Goal: Transaction & Acquisition: Purchase product/service

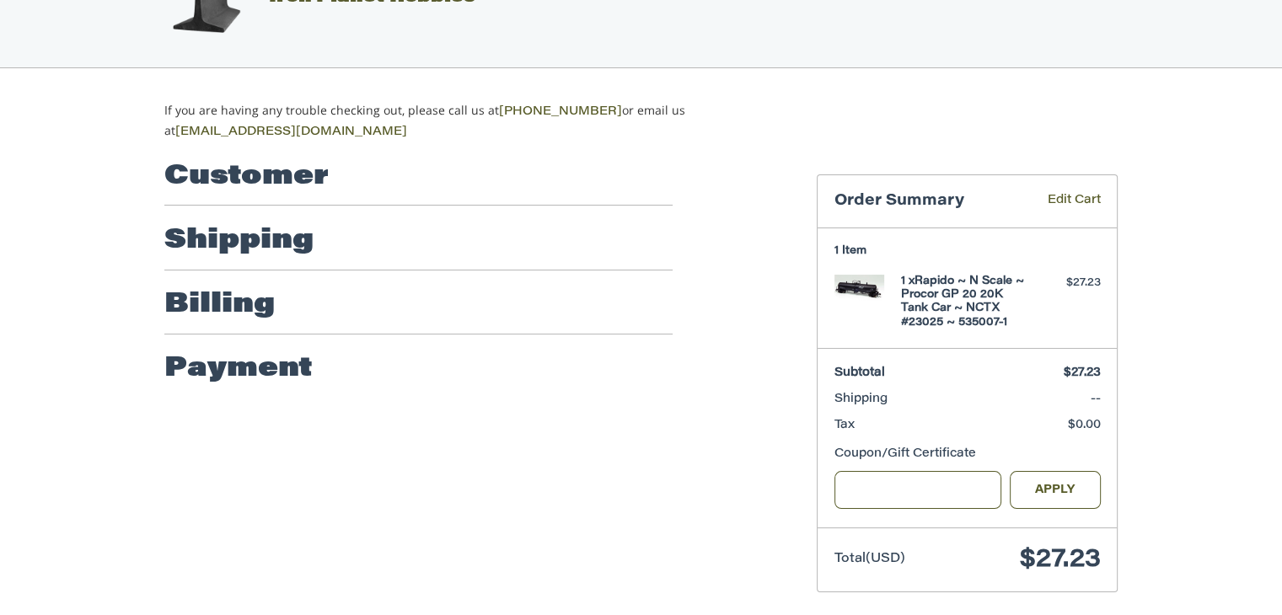
scroll to position [77, 0]
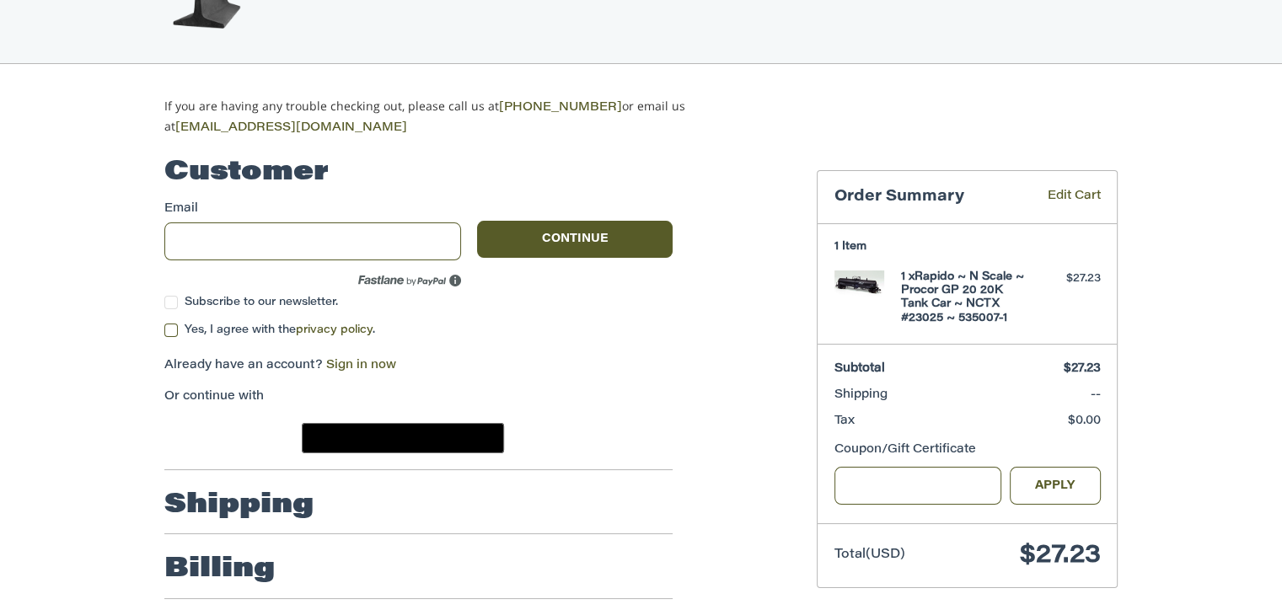
click at [204, 329] on span "Yes, I agree with the privacy policy ." at bounding box center [280, 329] width 190 height 11
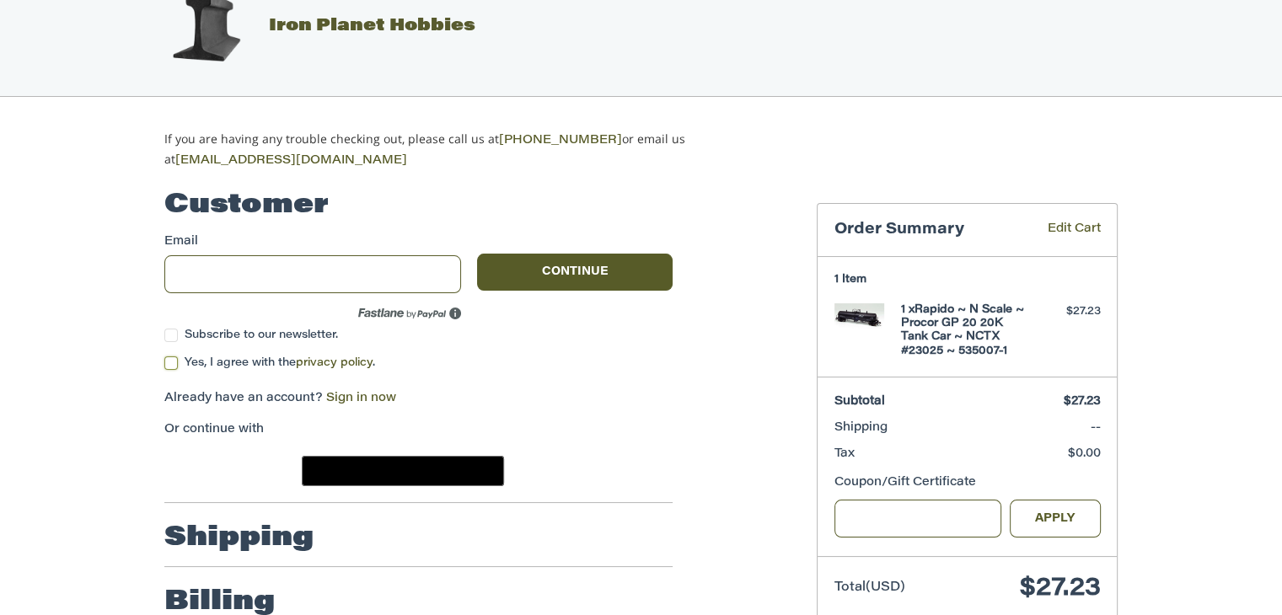
scroll to position [0, 0]
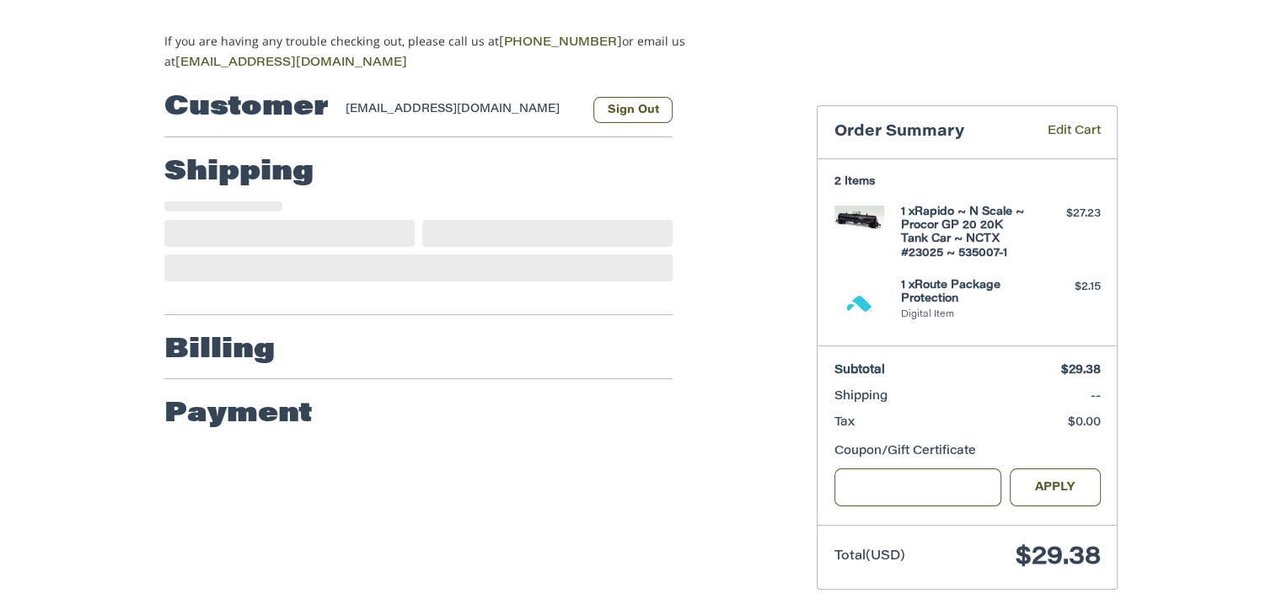
scroll to position [143, 0]
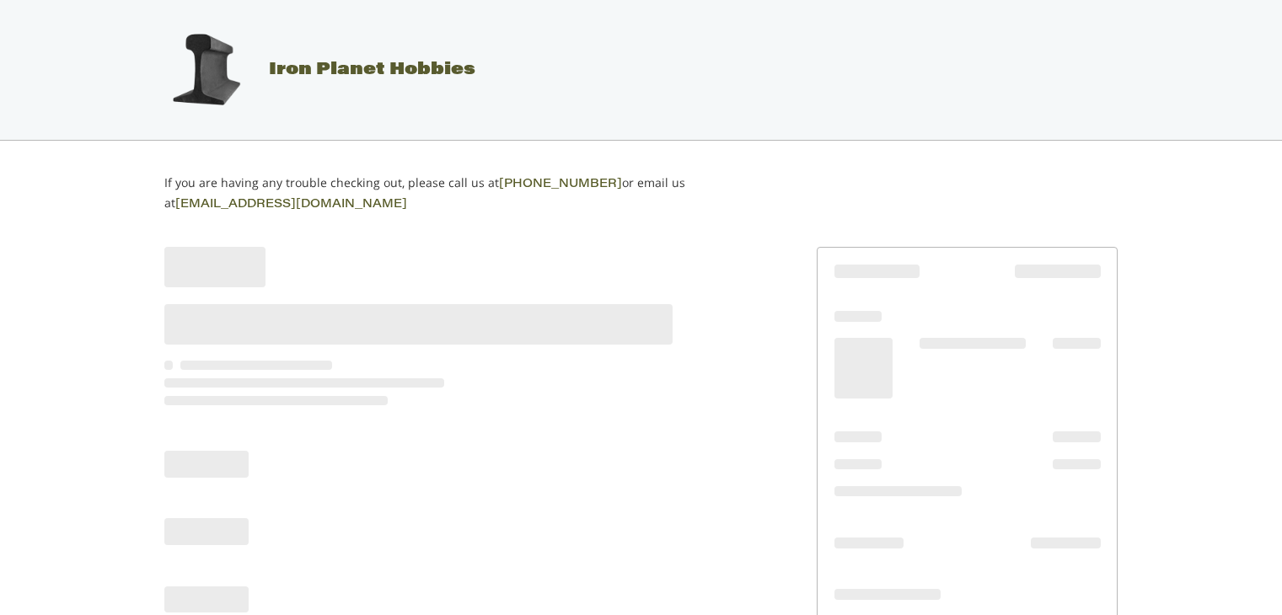
scroll to position [63, 0]
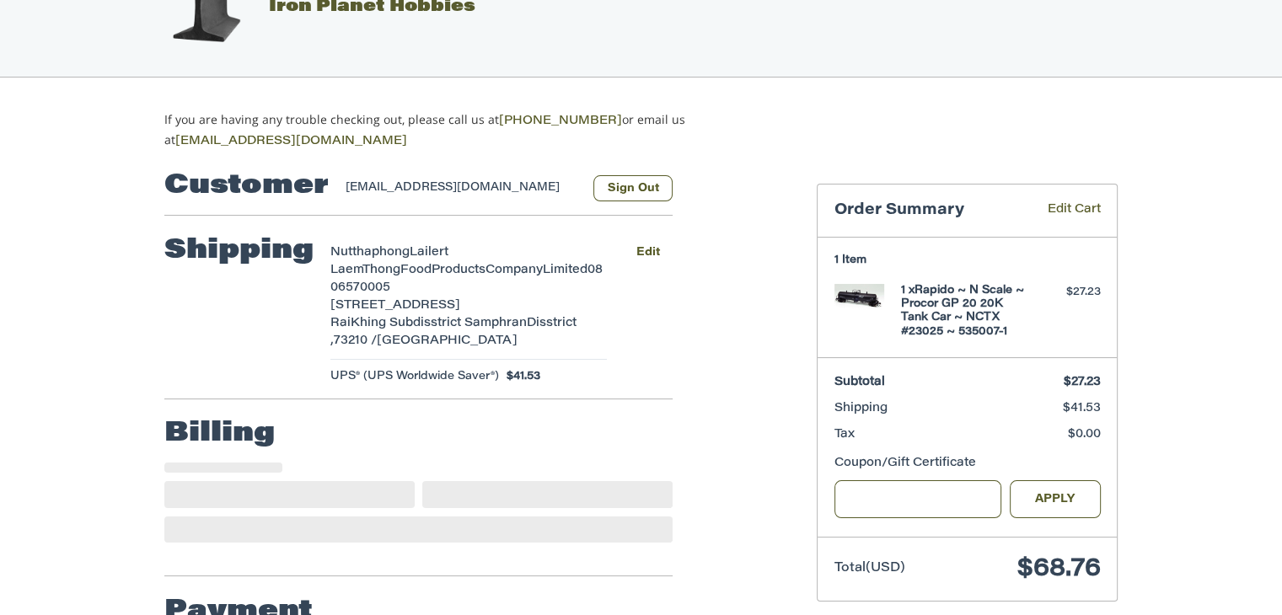
select select "**"
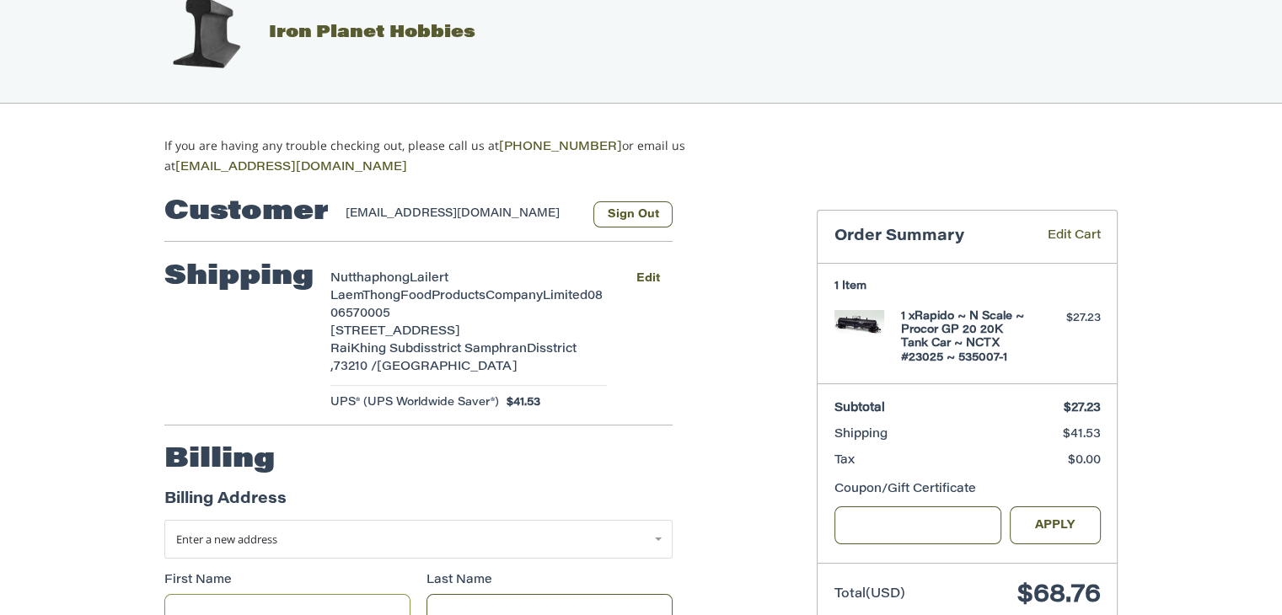
scroll to position [15, 0]
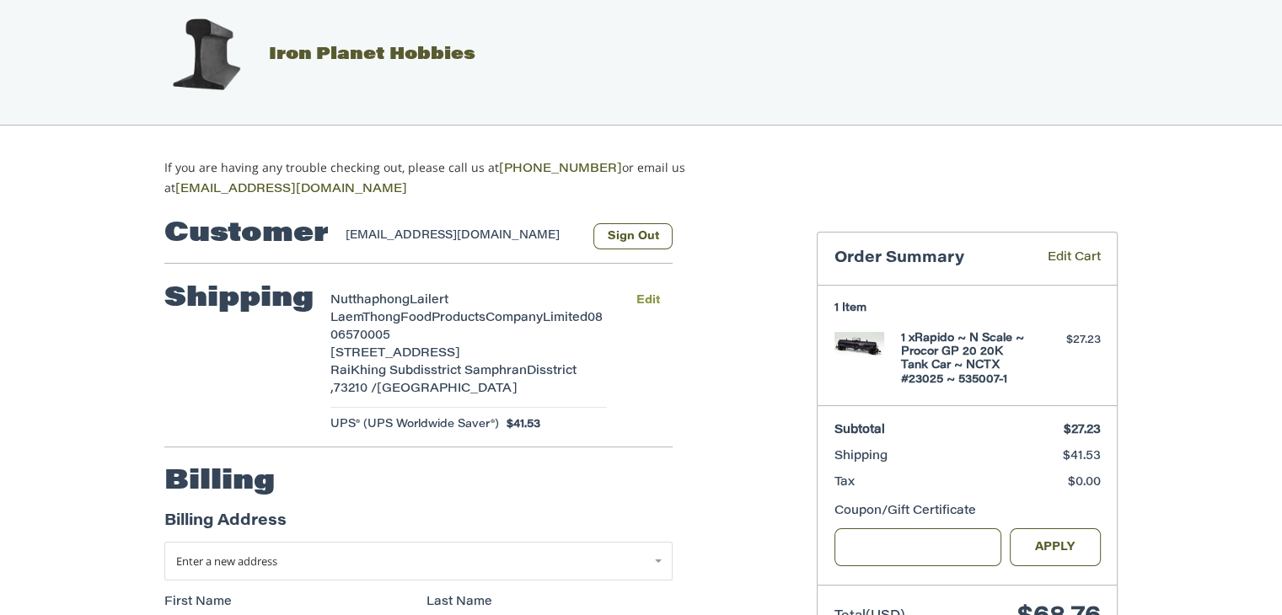
click at [654, 294] on button "Edit" at bounding box center [648, 300] width 50 height 24
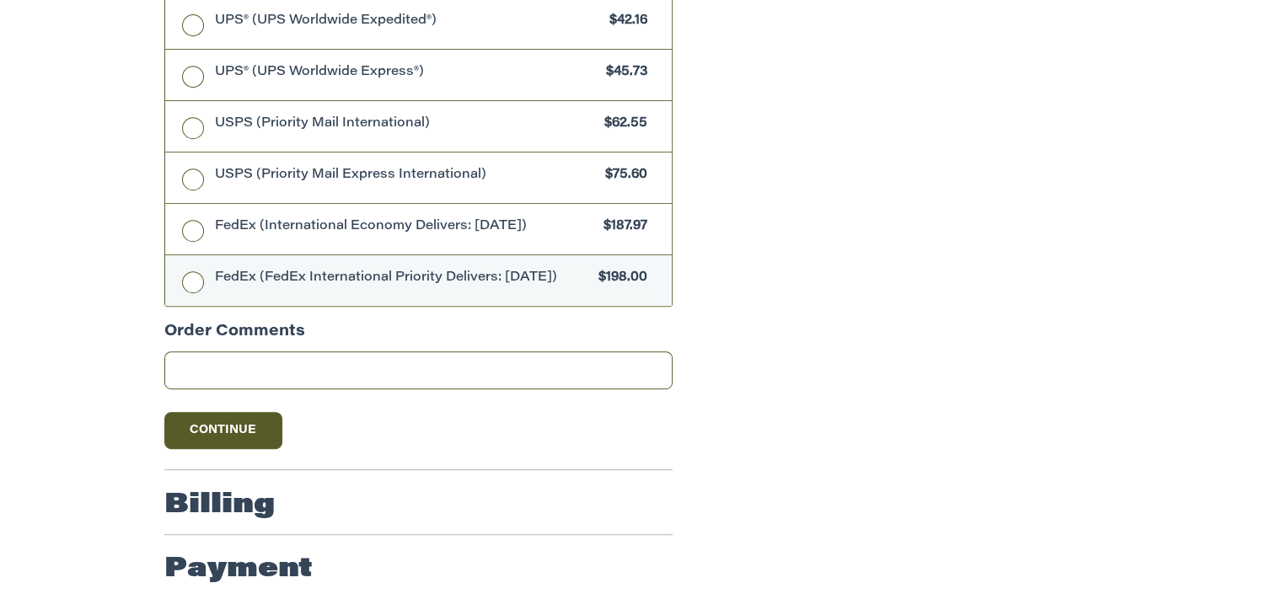
scroll to position [273, 0]
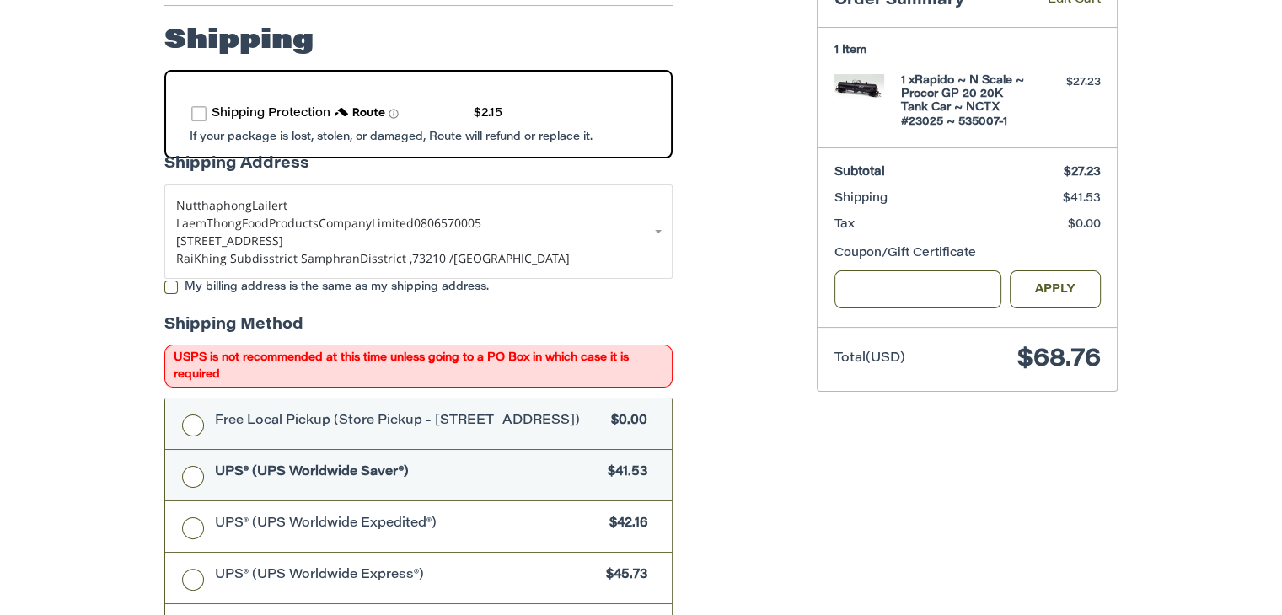
click at [348, 422] on span "Free Local Pickup (Store Pickup - [STREET_ADDRESS])" at bounding box center [409, 421] width 389 height 19
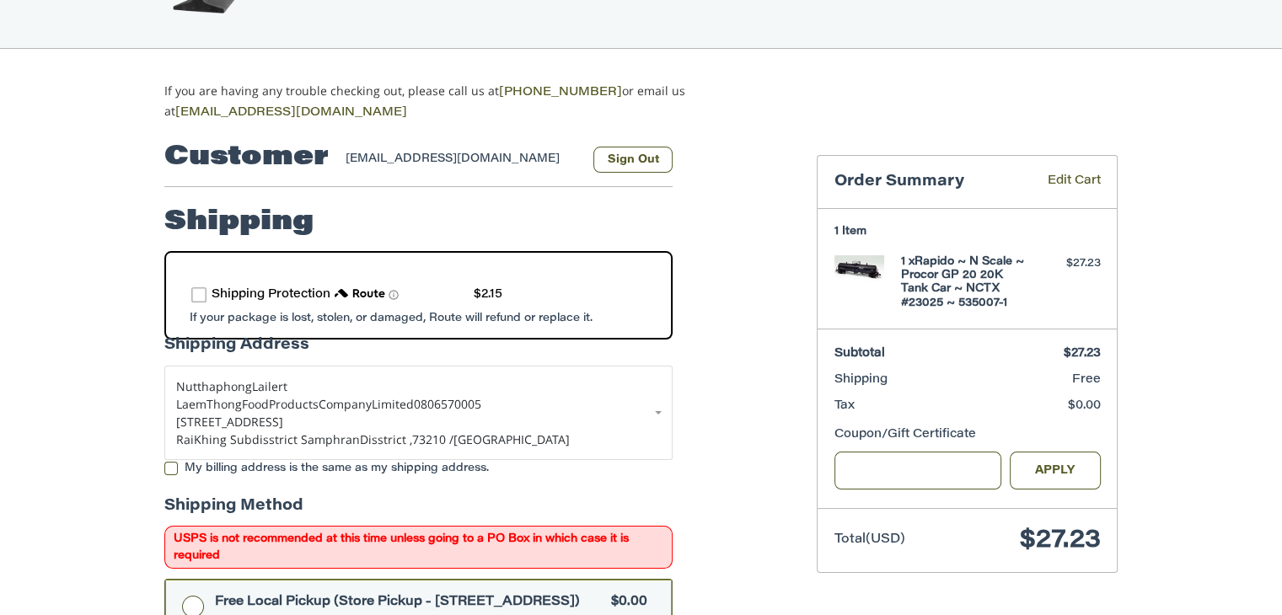
scroll to position [0, 0]
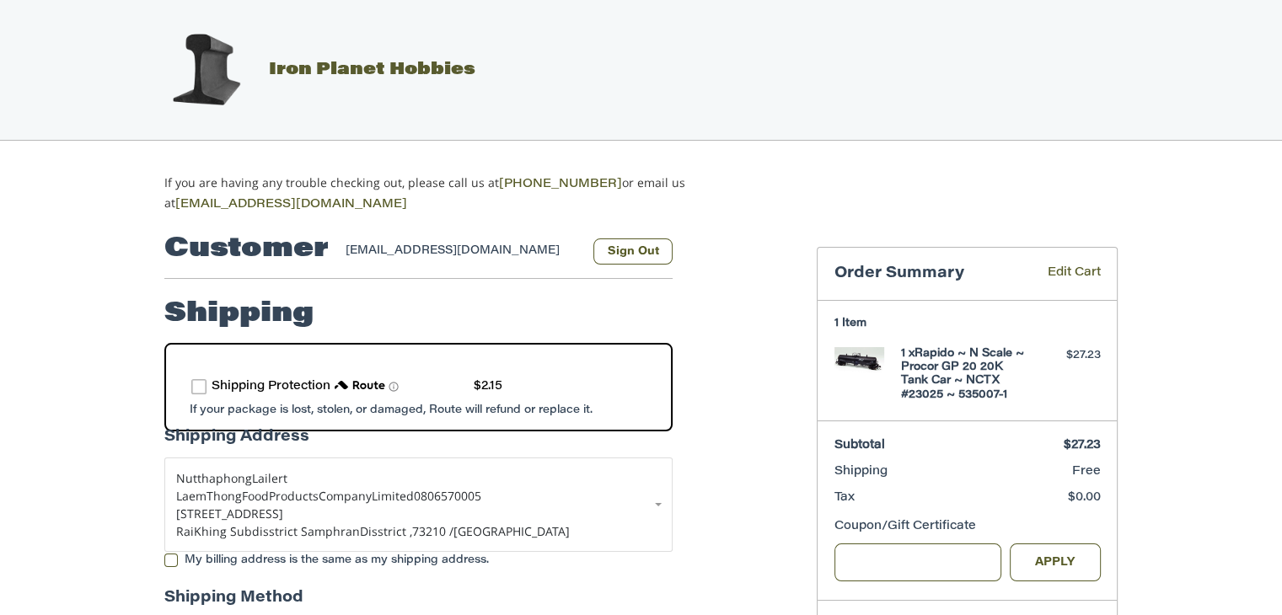
click at [269, 65] on span "Iron Planet Hobbies" at bounding box center [372, 70] width 206 height 17
